Goal: Task Accomplishment & Management: Manage account settings

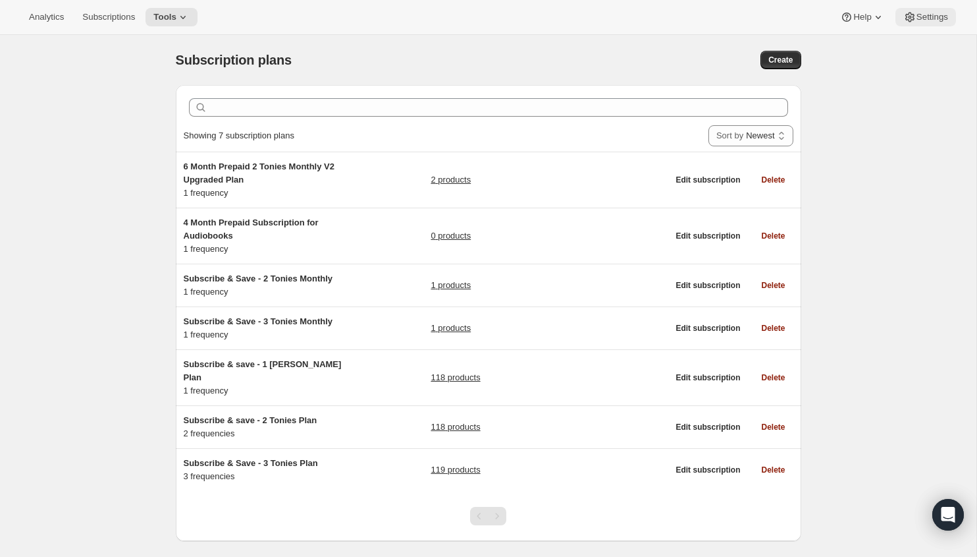
click at [906, 14] on icon at bounding box center [910, 17] width 13 height 13
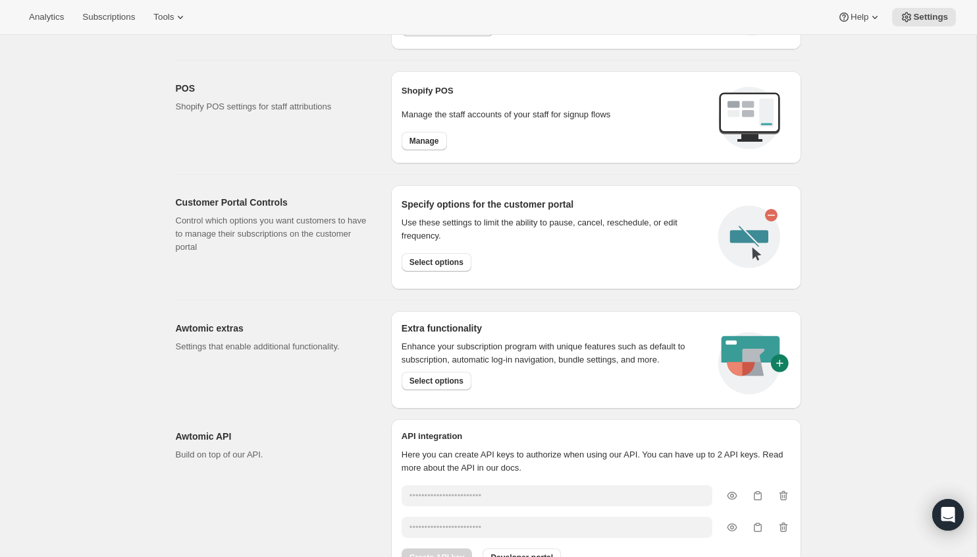
scroll to position [530, 0]
click at [449, 257] on span "Select options" at bounding box center [437, 261] width 54 height 11
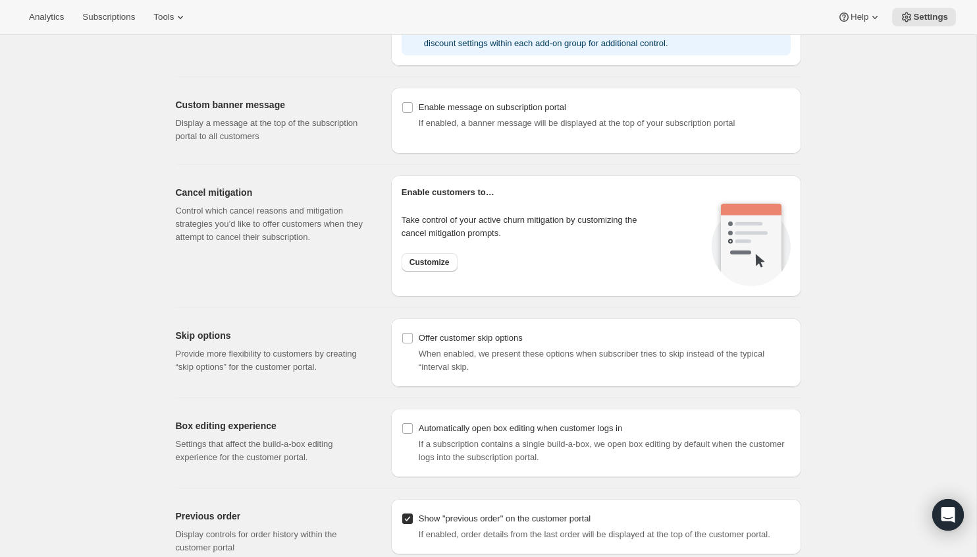
scroll to position [880, 0]
click at [437, 259] on span "Customize" at bounding box center [430, 261] width 40 height 11
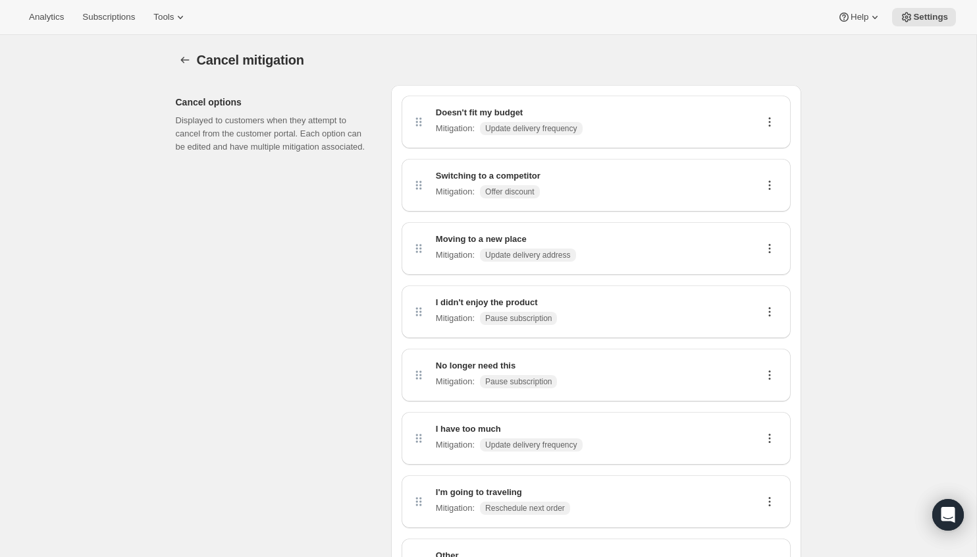
click at [769, 119] on icon at bounding box center [769, 121] width 13 height 13
click at [765, 142] on span "Edit" at bounding box center [763, 147] width 14 height 10
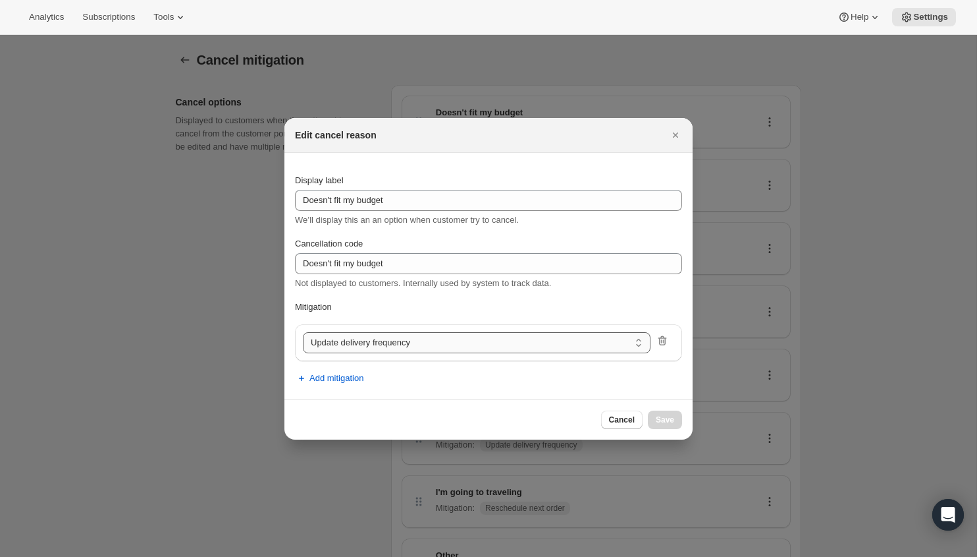
click at [529, 337] on select "Update delivery frequency Update delivery address Pause subscription Skip next …" at bounding box center [477, 342] width 348 height 21
click at [673, 134] on icon "Close" at bounding box center [675, 134] width 13 height 13
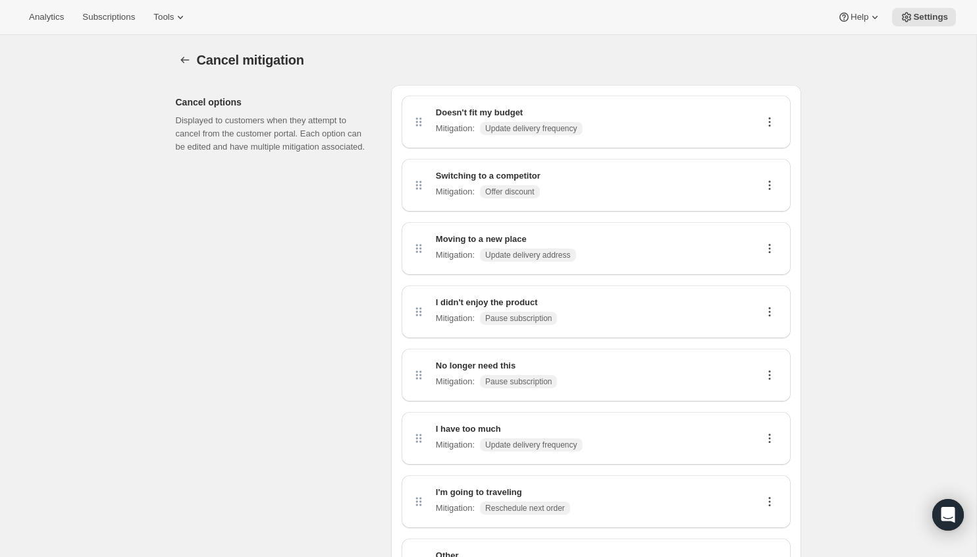
click at [179, 59] on icon "Customer Portal Controls" at bounding box center [185, 59] width 13 height 13
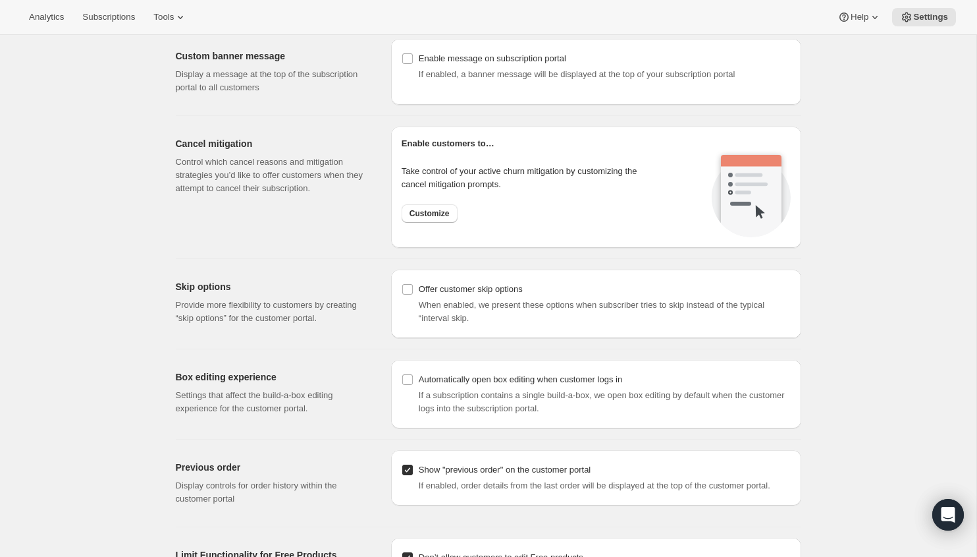
scroll to position [926, 0]
click at [449, 210] on span "Customize" at bounding box center [430, 215] width 40 height 11
